Goal: Information Seeking & Learning: Learn about a topic

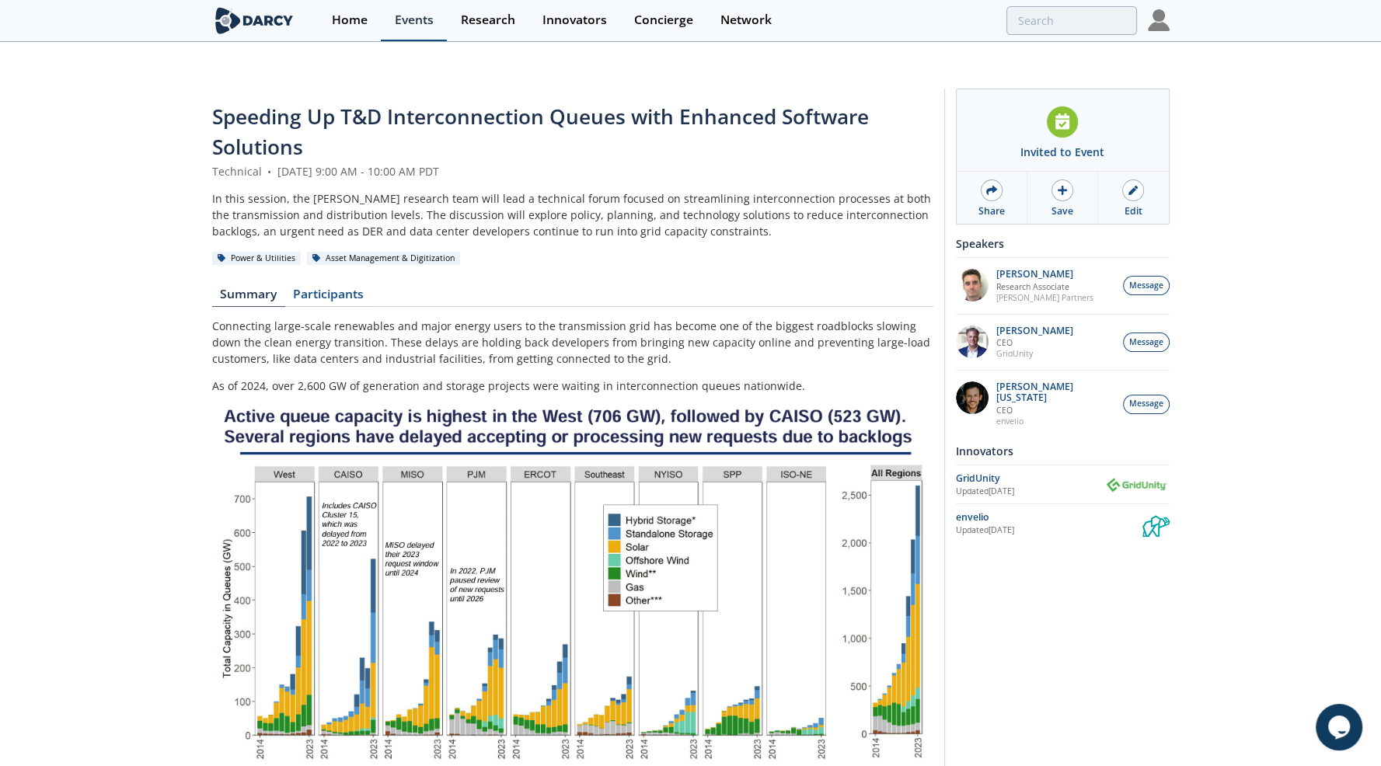
click at [407, 34] on link "Events" at bounding box center [414, 20] width 66 height 41
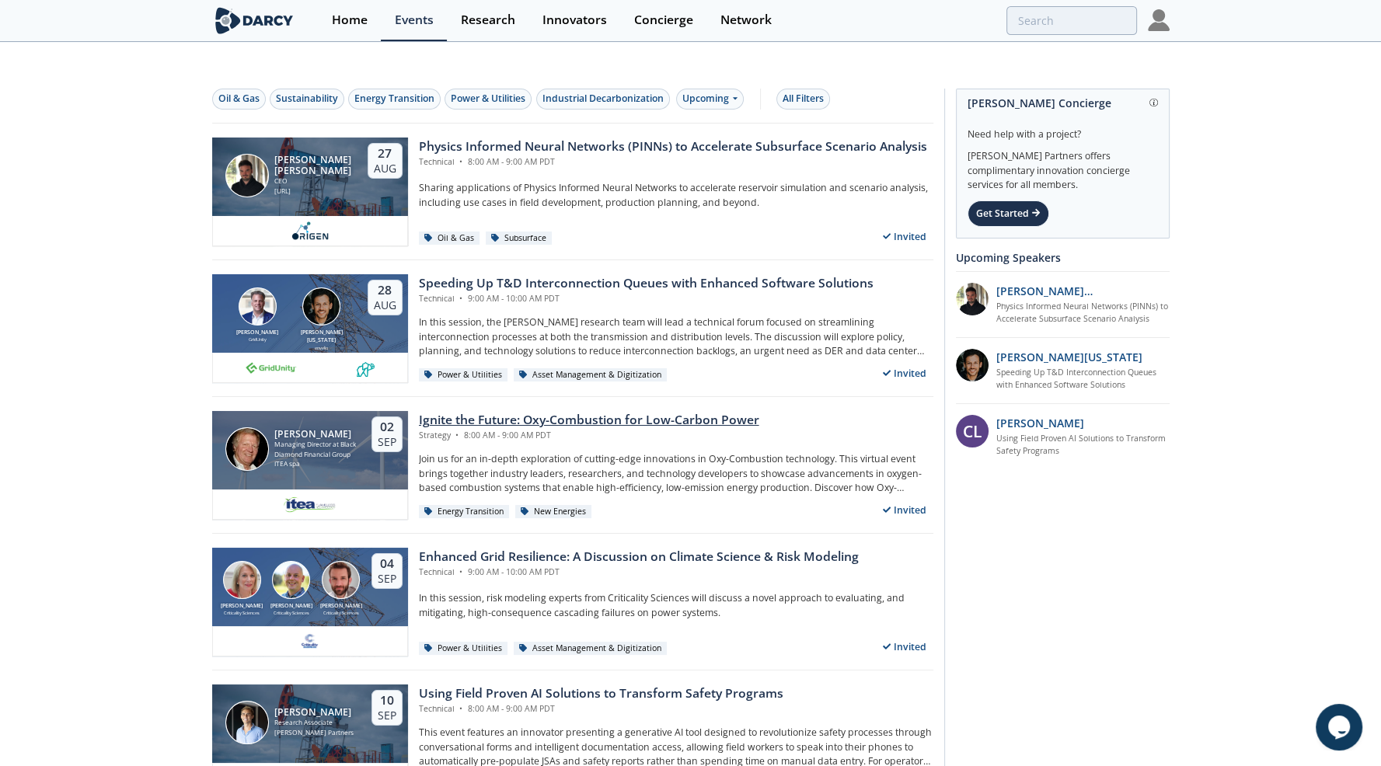
click at [493, 411] on div "Ignite the Future: Oxy-Combustion for Low-Carbon Power" at bounding box center [589, 420] width 340 height 19
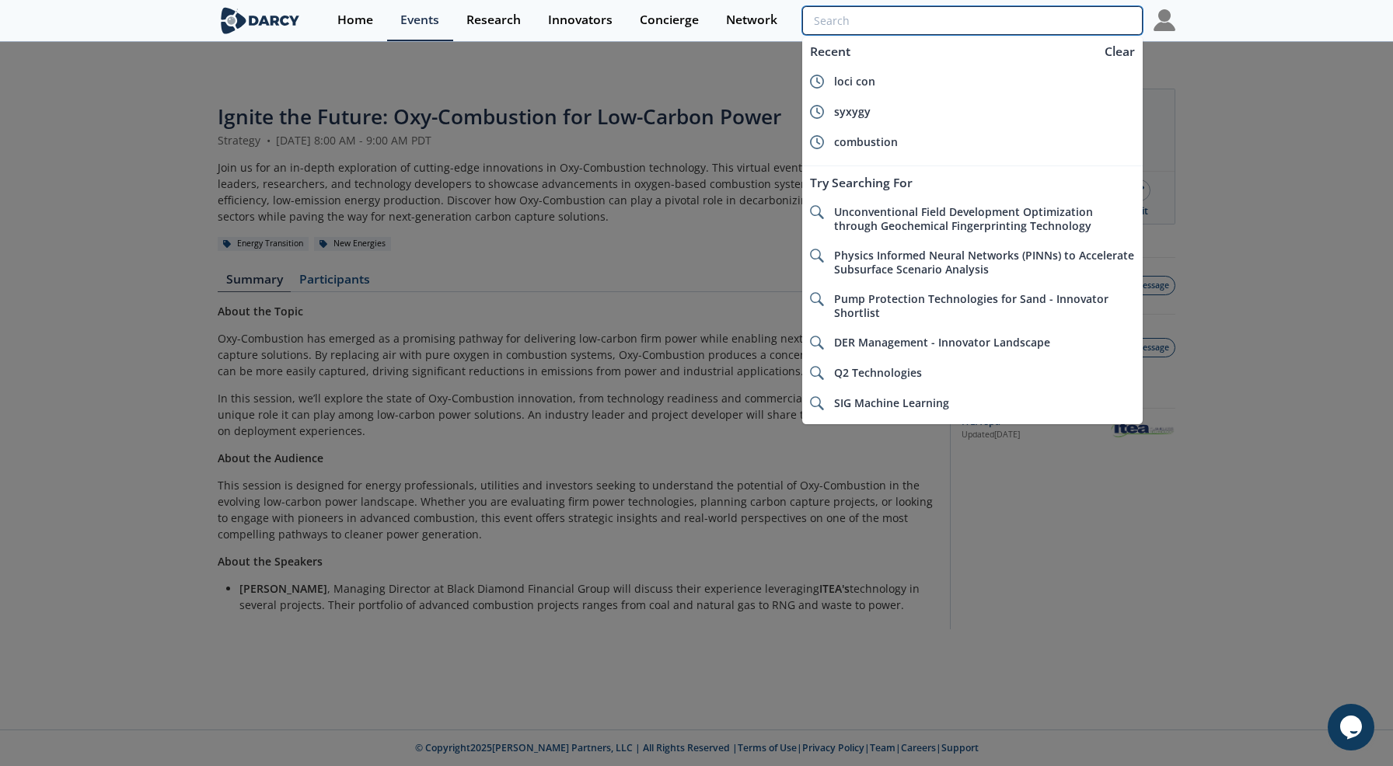
click at [1054, 16] on input "search" at bounding box center [972, 20] width 340 height 29
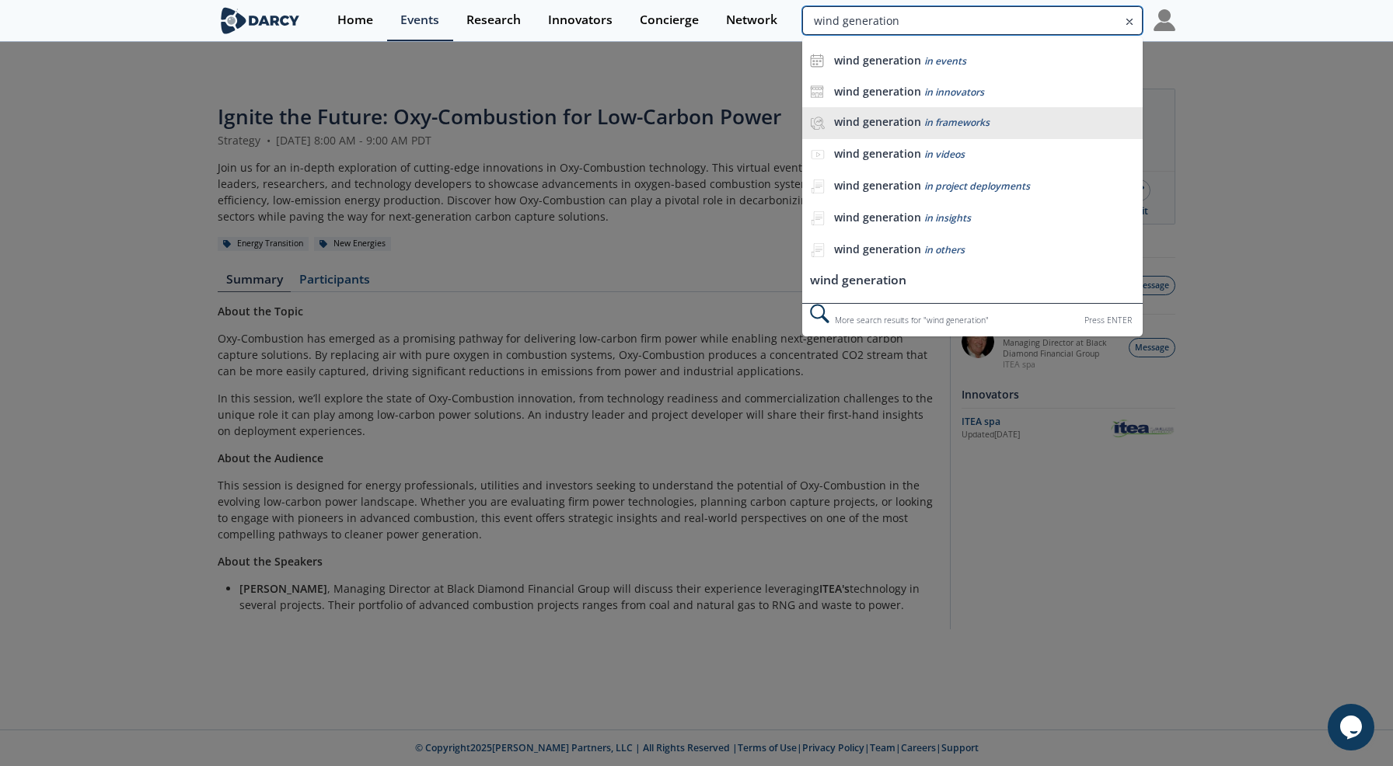
type input "wind generation"
drag, startPoint x: 883, startPoint y: 114, endPoint x: 869, endPoint y: 113, distance: 14.1
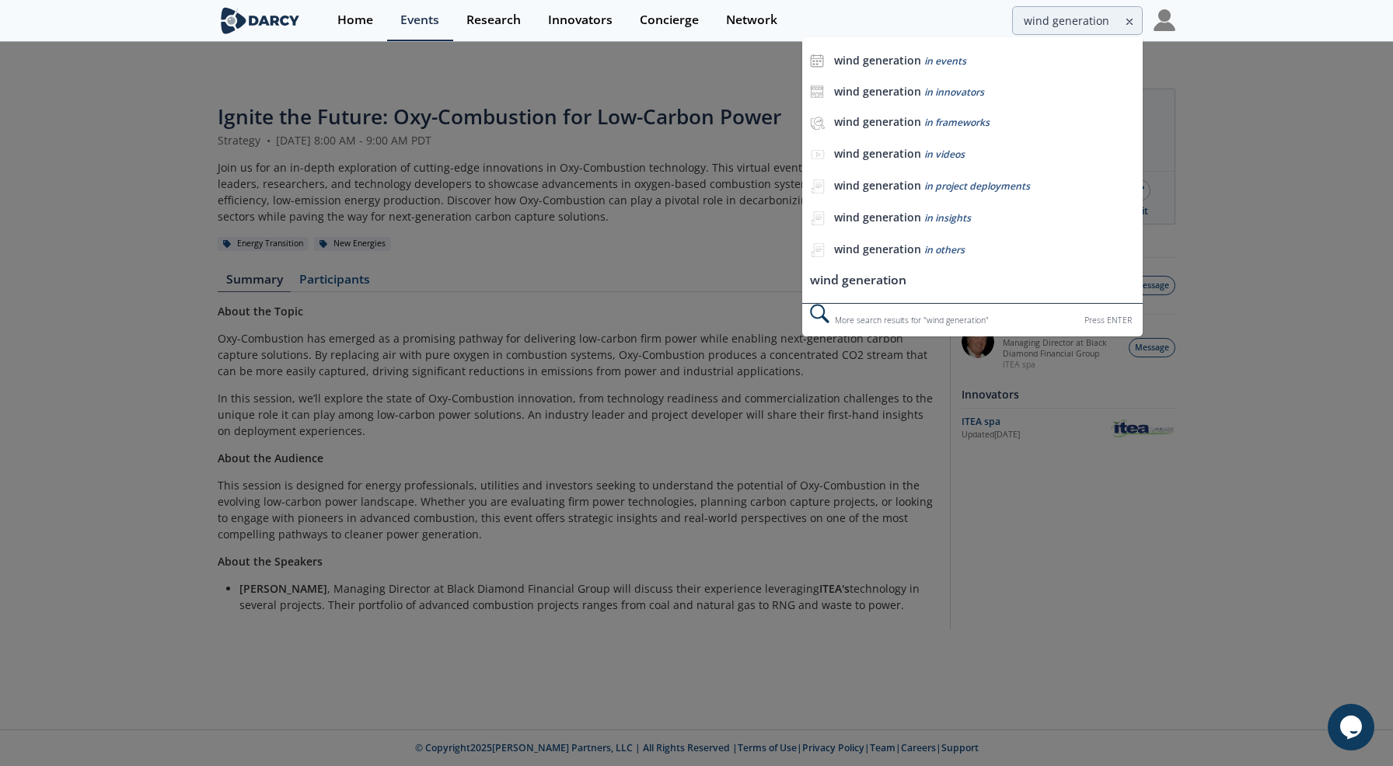
click at [883, 113] on li "wind generation in frameworks" at bounding box center [972, 123] width 340 height 32
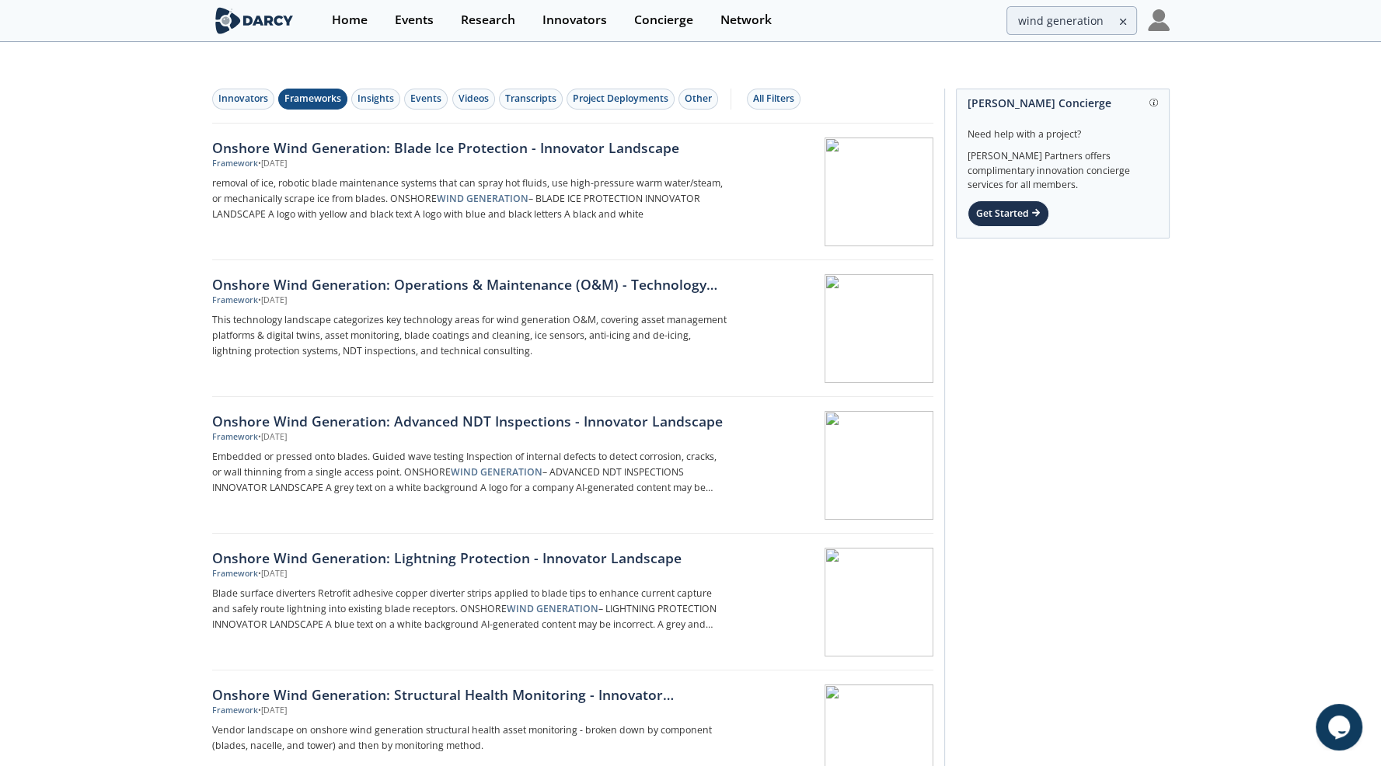
drag, startPoint x: 124, startPoint y: 267, endPoint x: 180, endPoint y: 261, distance: 56.3
click at [451, 274] on div "Onshore Wind Generation: Operations & Maintenance (O&M) - Technology Landscape" at bounding box center [469, 284] width 514 height 20
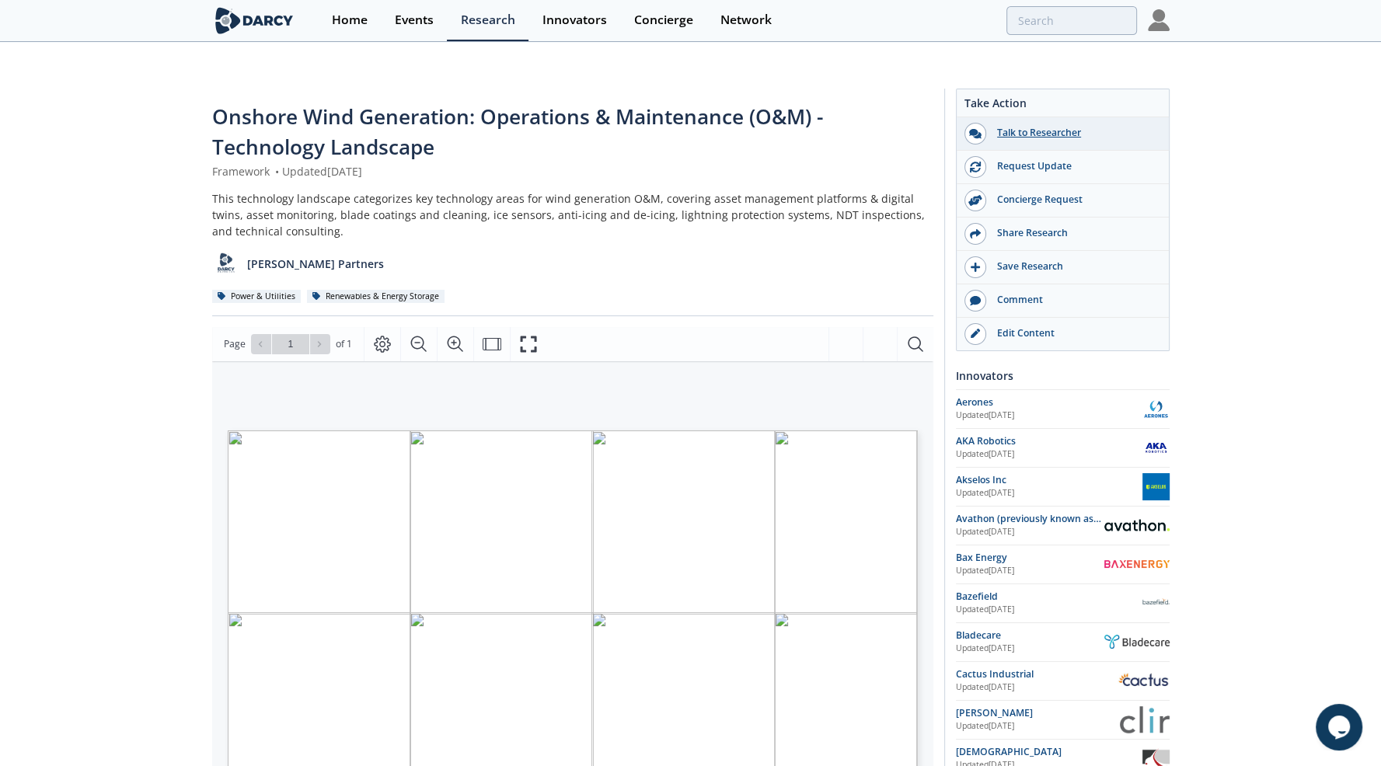
click at [1042, 126] on div "Talk to Researcher" at bounding box center [1073, 133] width 174 height 14
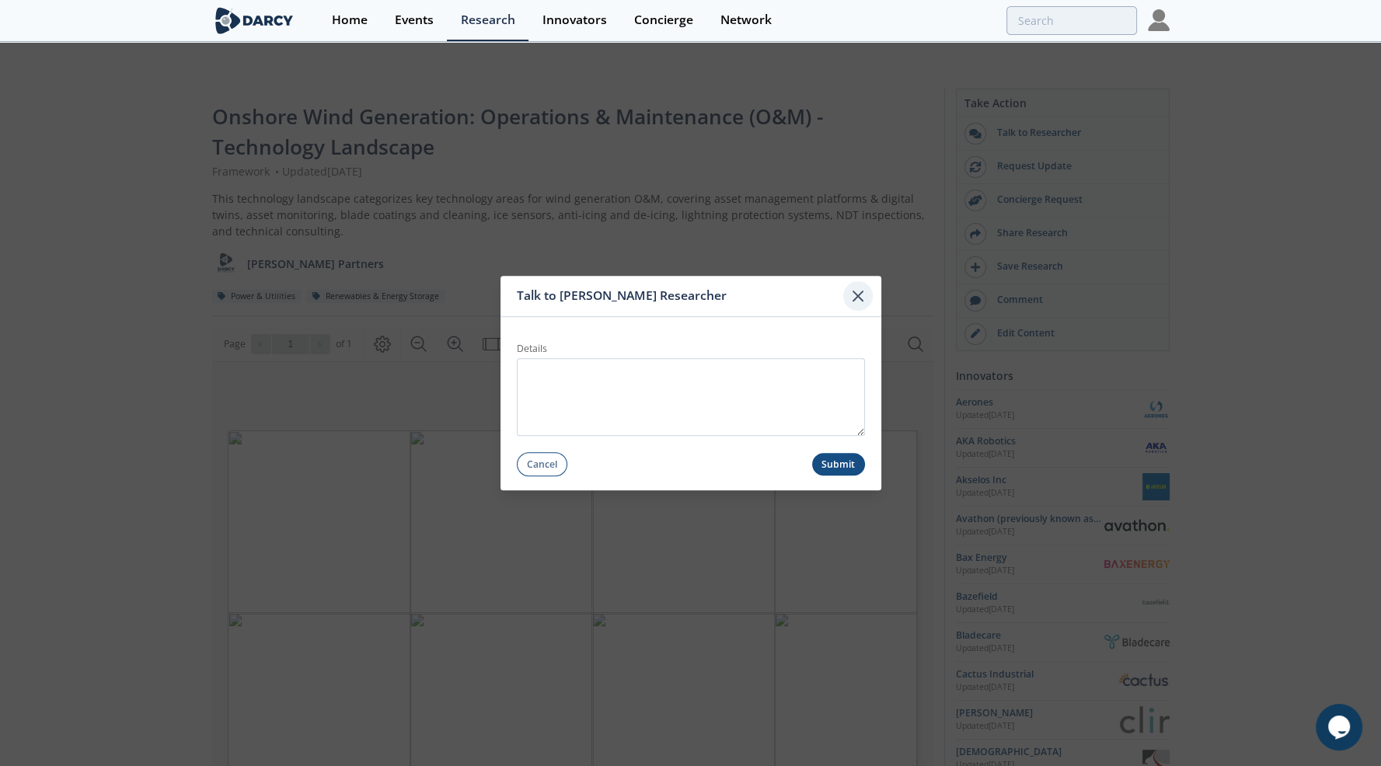
click at [856, 293] on icon at bounding box center [858, 296] width 19 height 19
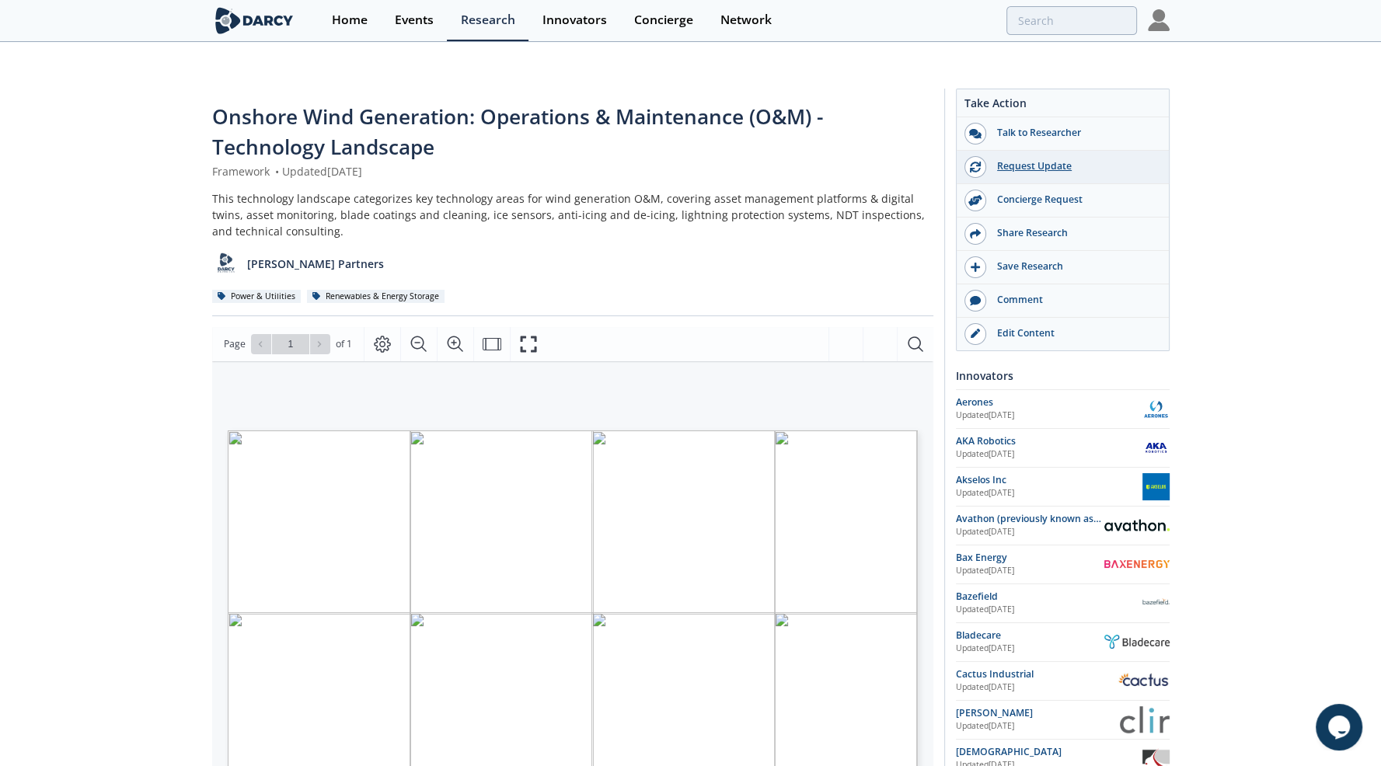
click at [1027, 159] on div "Request Update" at bounding box center [1073, 166] width 174 height 14
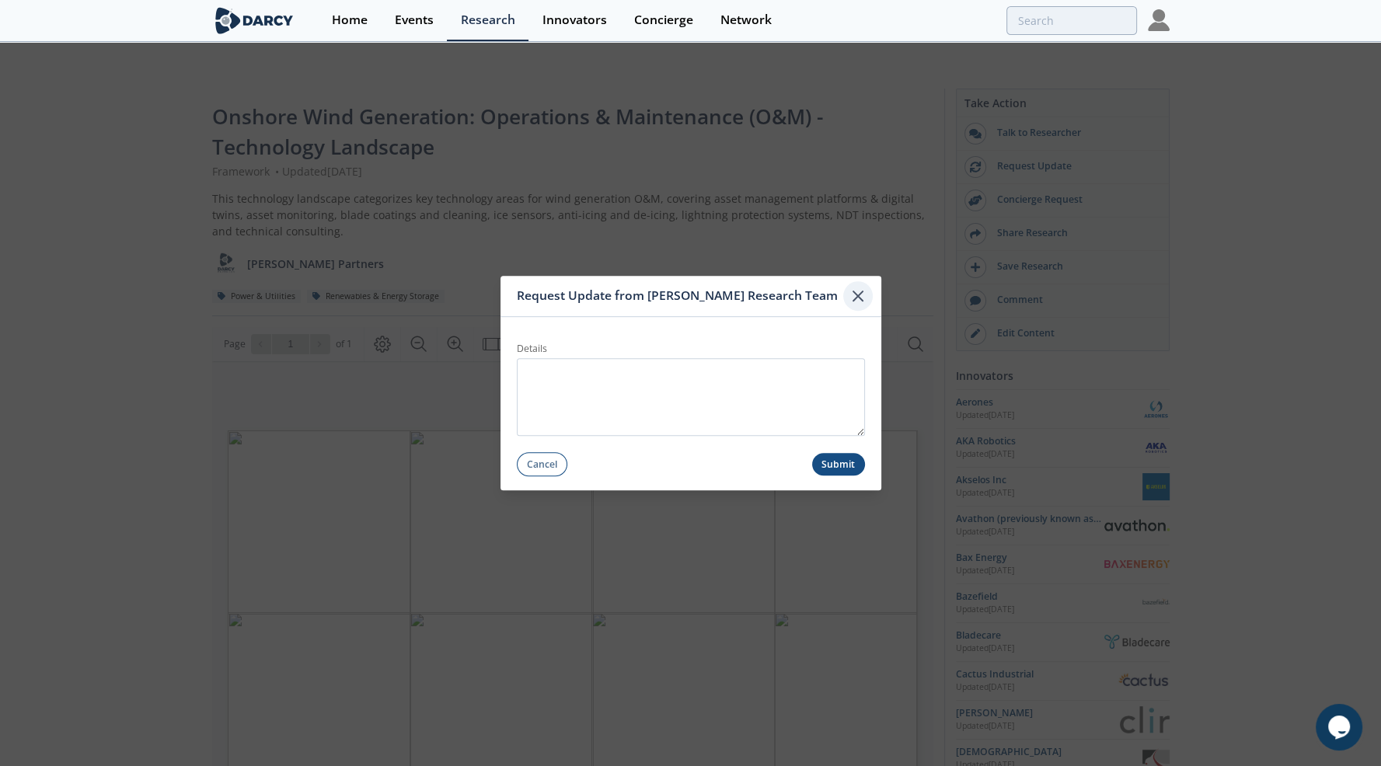
click at [861, 296] on icon at bounding box center [858, 296] width 19 height 19
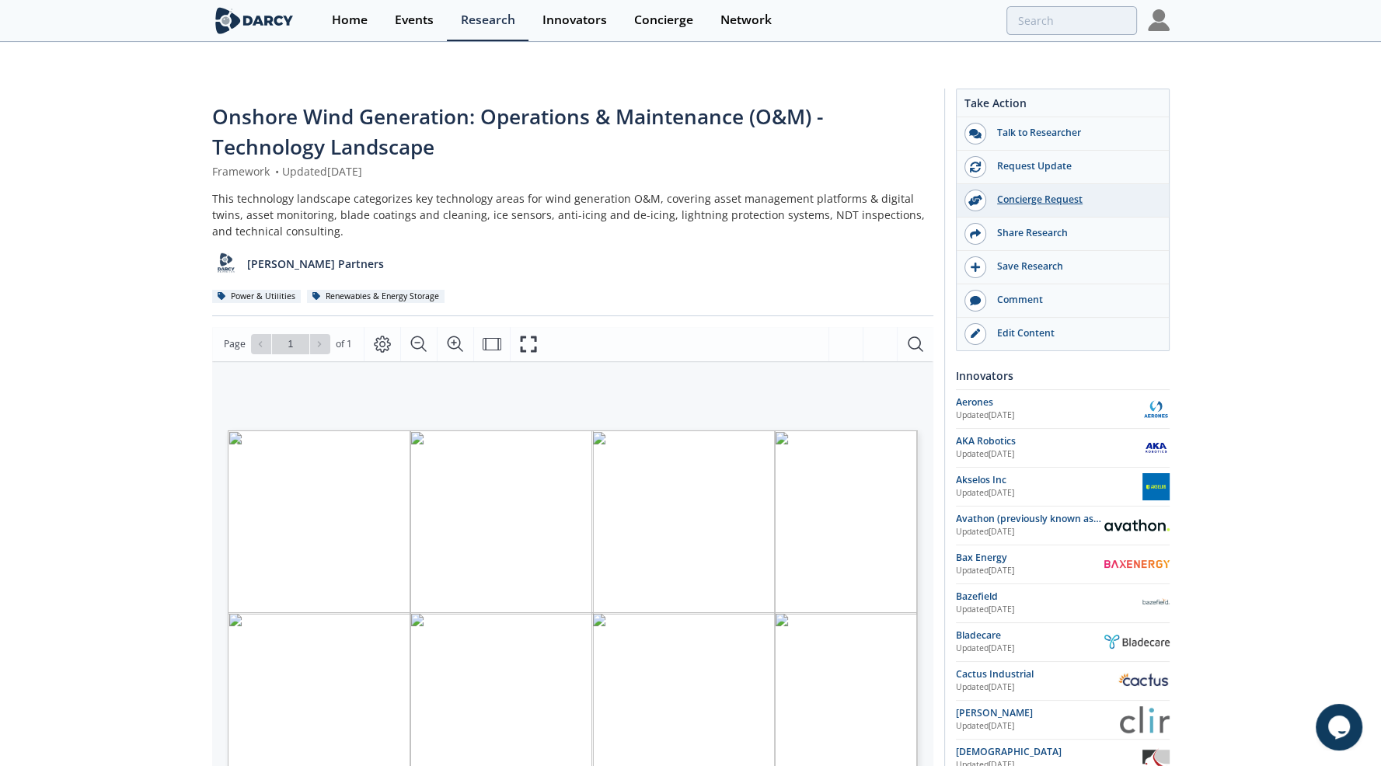
click at [1038, 193] on div "Concierge Request" at bounding box center [1073, 200] width 174 height 14
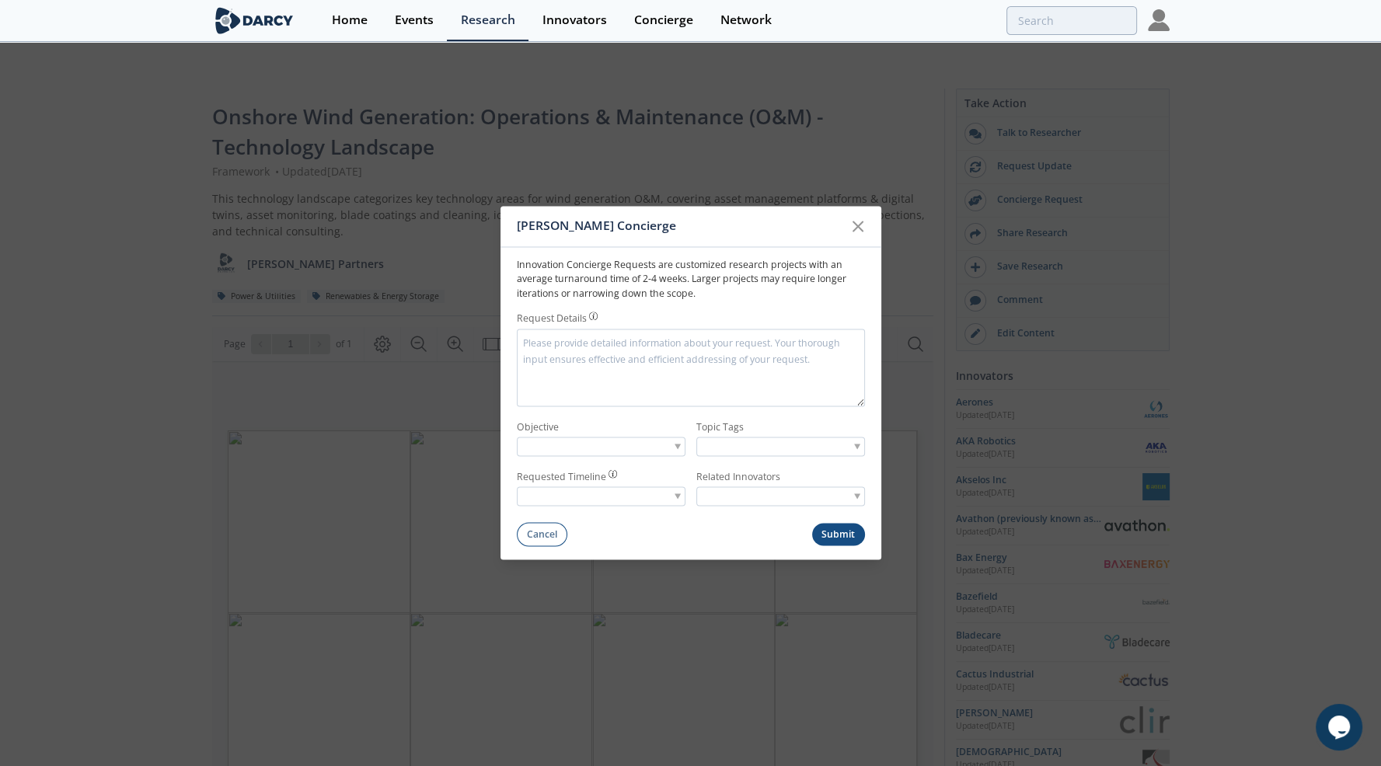
click at [611, 362] on textarea "Reason" at bounding box center [691, 368] width 348 height 78
click at [858, 227] on icon at bounding box center [857, 225] width 9 height 9
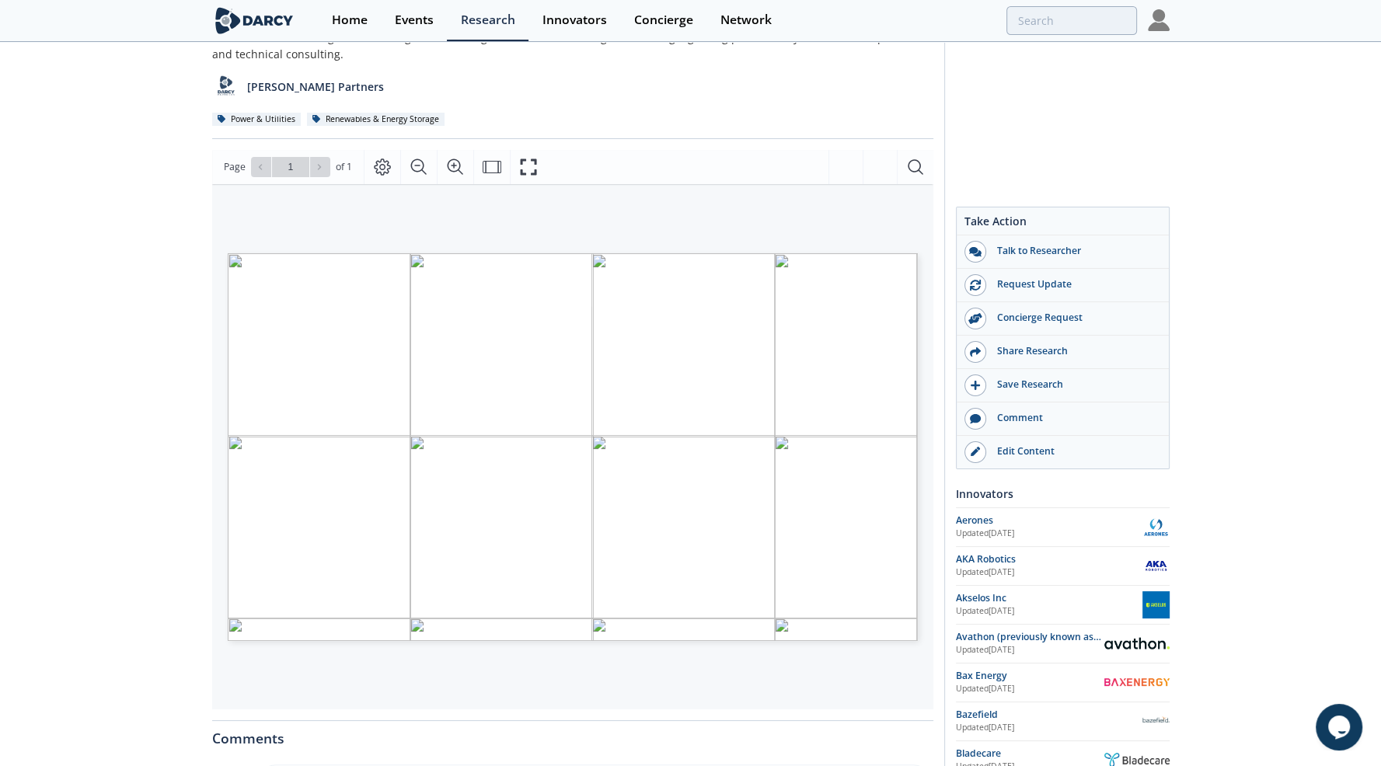
scroll to position [159, 0]
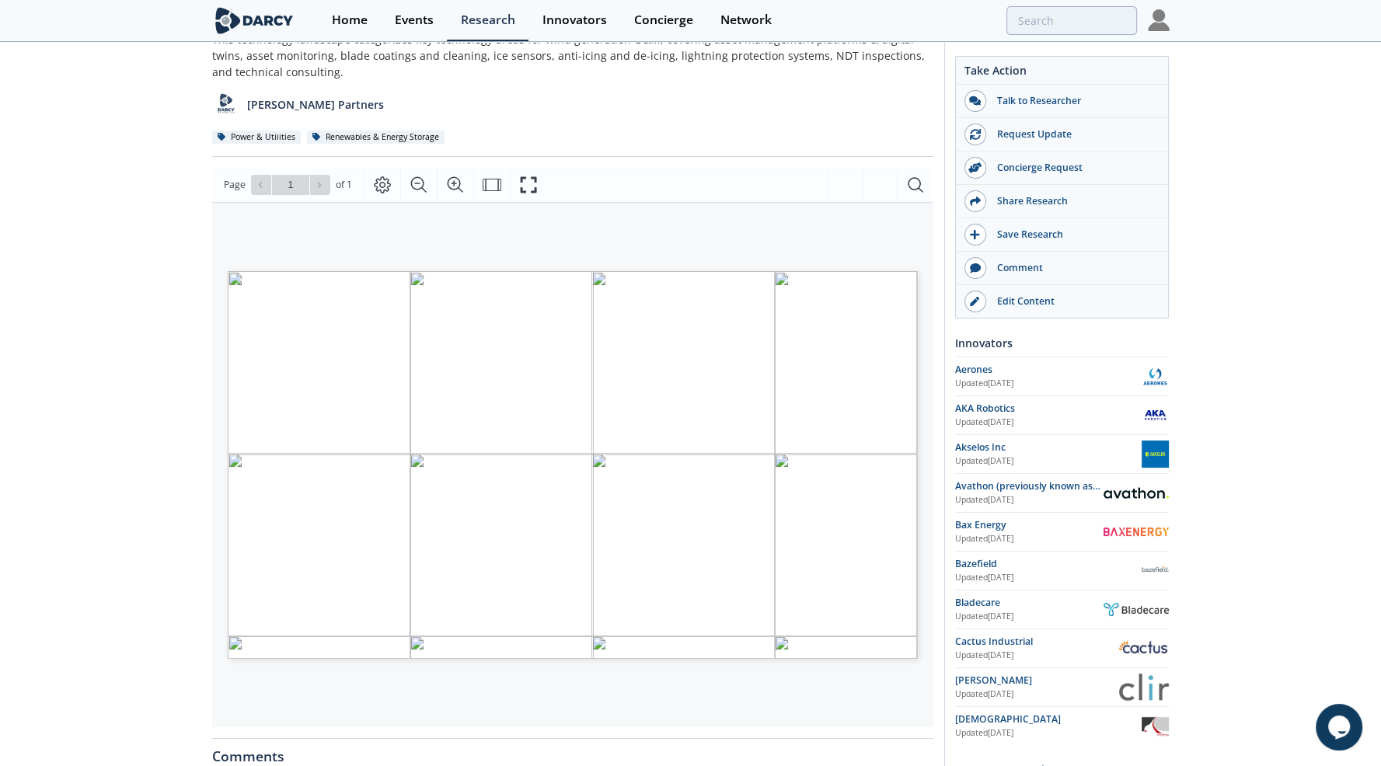
click at [95, 55] on div "Onshore Wind Generation: Operations & Maintenance (O&M) - Technology Landscape …" at bounding box center [690, 493] width 1381 height 1157
click at [1030, 231] on div "Save Research" at bounding box center [1073, 235] width 174 height 14
click at [417, 24] on div "Events" at bounding box center [414, 20] width 39 height 12
